Goal: Task Accomplishment & Management: Manage account settings

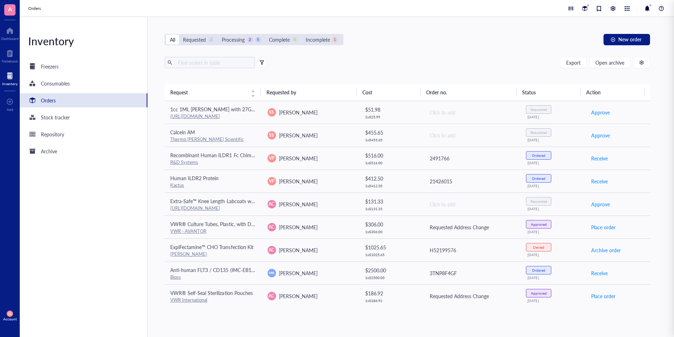
click at [386, 68] on div "Export Open archive" at bounding box center [407, 62] width 485 height 11
click at [606, 61] on span "Open archive" at bounding box center [610, 63] width 29 height 6
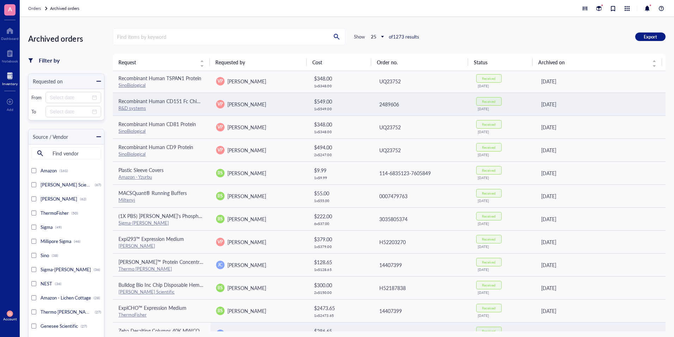
scroll to position [265, 0]
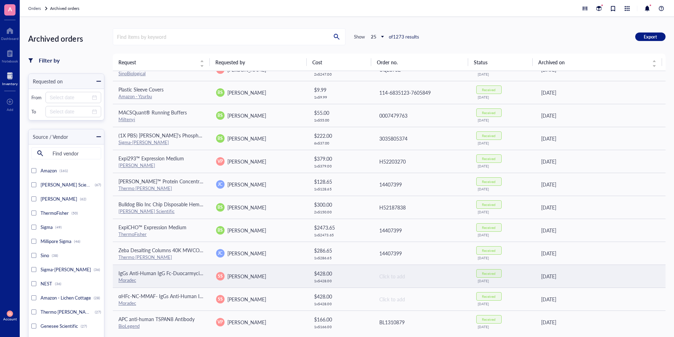
click at [181, 276] on span "IgGs Anti-Human IgG Fc-Duocarmycin DM Antibody with Cleavable Linker" at bounding box center [200, 272] width 163 height 7
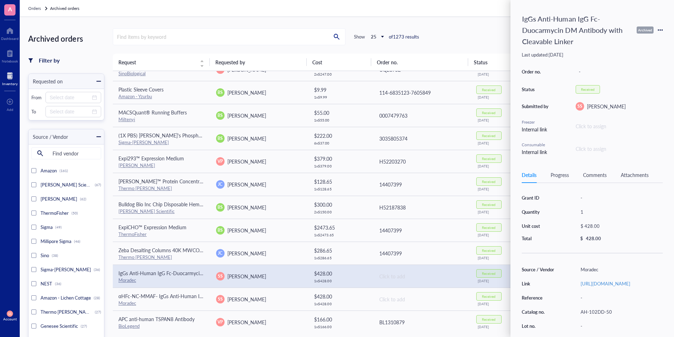
click at [660, 30] on icon at bounding box center [660, 29] width 1 height 1
click at [639, 43] on span "Request again" at bounding box center [635, 40] width 44 height 8
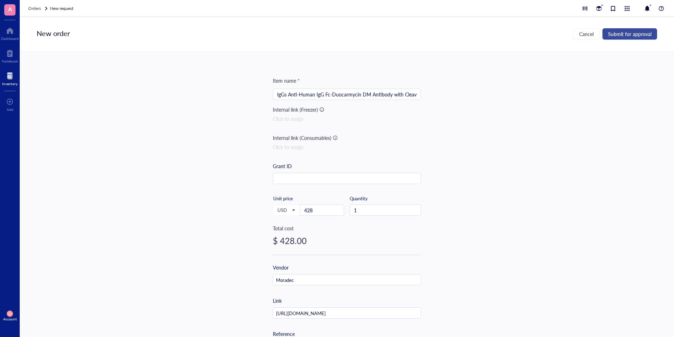
click at [629, 36] on span "Submit for approval" at bounding box center [629, 34] width 43 height 6
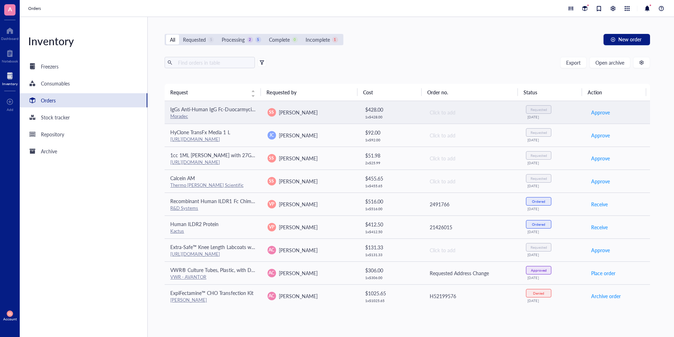
click at [226, 108] on span "IgGs Anti-Human IgG Fc-Duocarmycin DM Antibody with Cleavable Linker" at bounding box center [251, 108] width 163 height 7
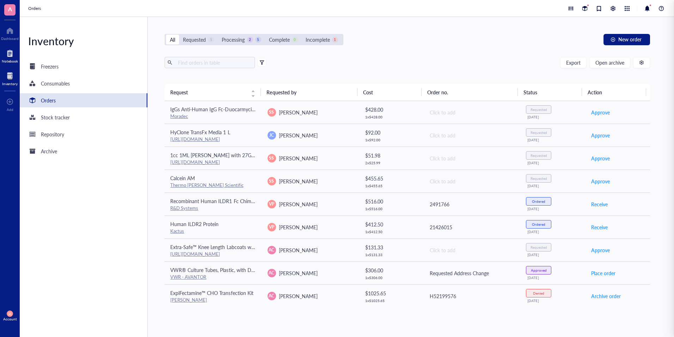
click at [8, 52] on div at bounding box center [10, 53] width 16 height 11
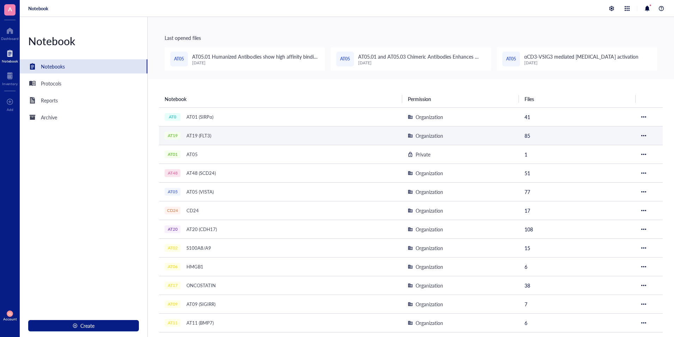
click at [201, 133] on div "AT19 (FLT3)" at bounding box center [198, 136] width 31 height 10
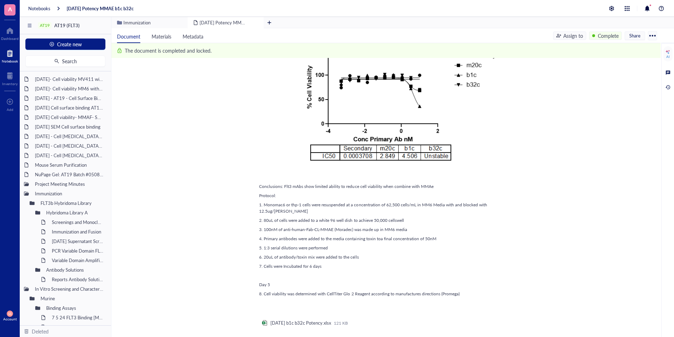
scroll to position [131, 0]
